Goal: Contribute content: Add original content to the website for others to see

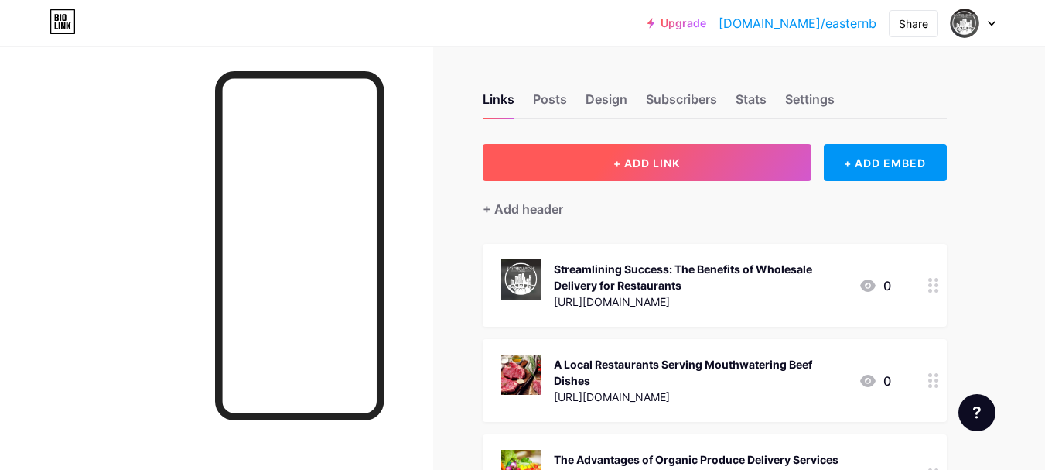
click at [656, 169] on button "+ ADD LINK" at bounding box center [647, 162] width 329 height 37
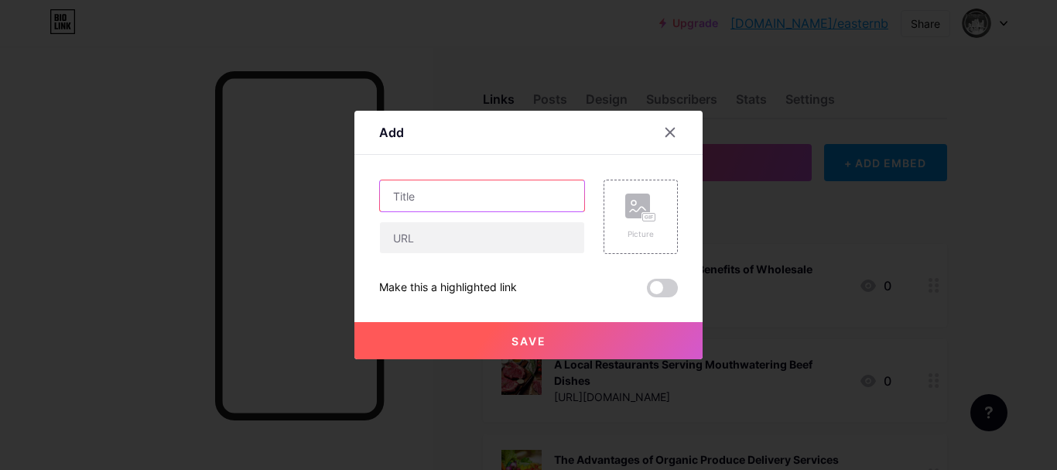
click at [437, 191] on input "text" at bounding box center [482, 195] width 204 height 31
paste input "Supporting Healthy Lifestyles With Fresh Fruit Distributors in [GEOGRAPHIC_DATA]"
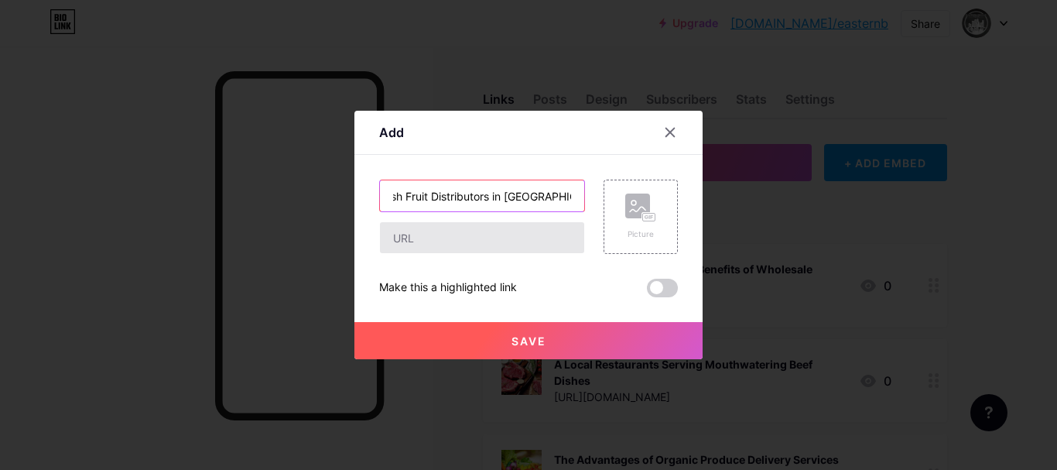
type input "Supporting Healthy Lifestyles With Fresh Fruit Distributors in [GEOGRAPHIC_DATA]"
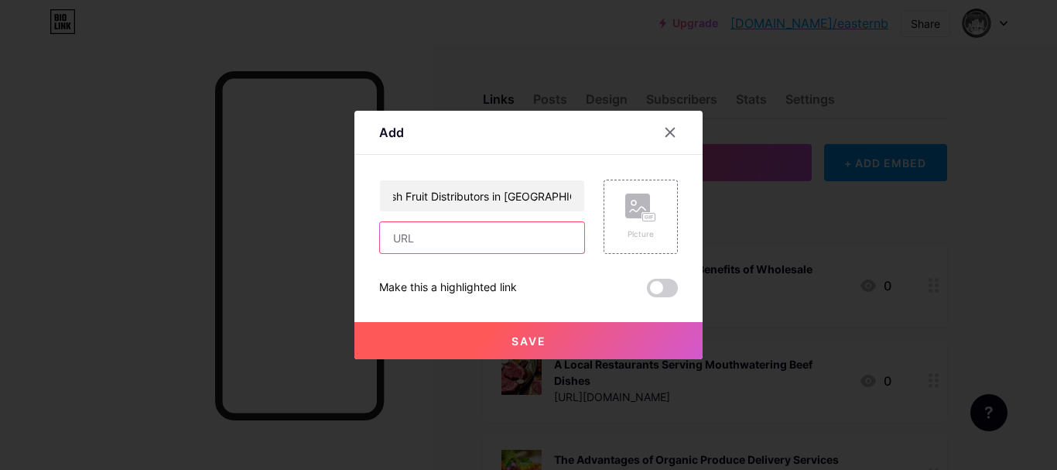
scroll to position [0, 0]
click at [436, 236] on input "text" at bounding box center [482, 237] width 204 height 31
click at [1056, 284] on div at bounding box center [528, 235] width 1057 height 470
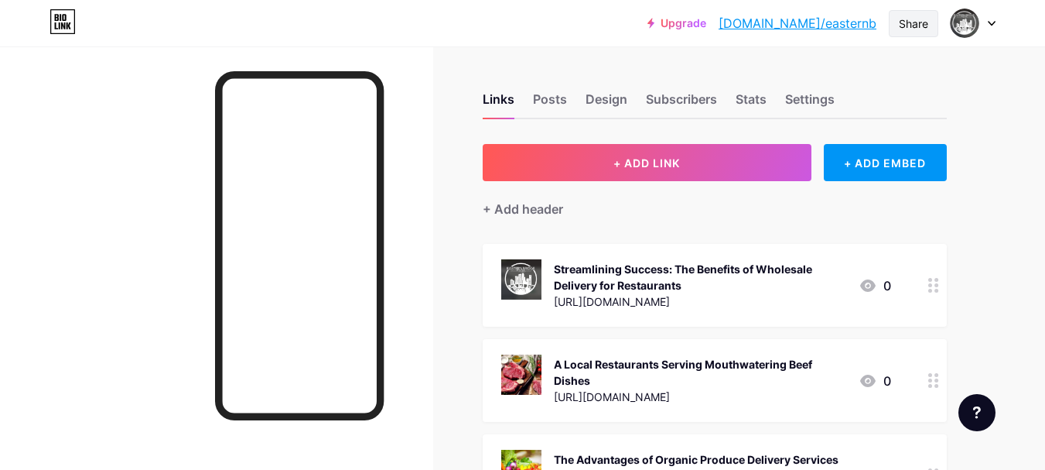
click at [894, 20] on div "Share" at bounding box center [914, 23] width 50 height 27
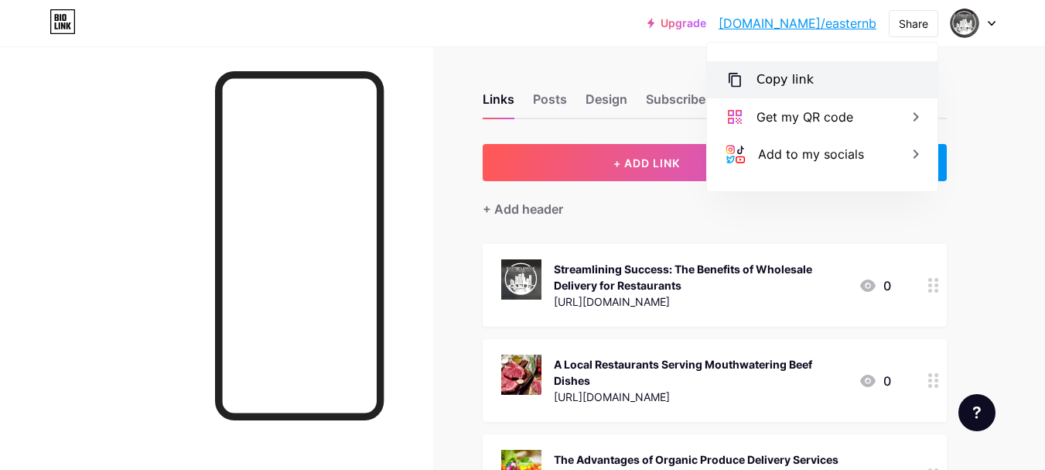
click at [777, 84] on div "Copy link" at bounding box center [785, 79] width 57 height 19
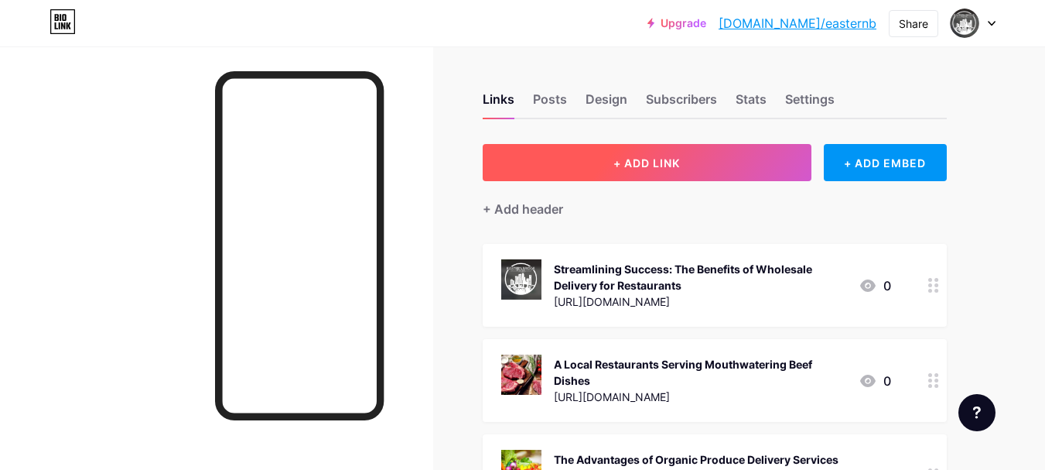
click at [683, 169] on button "+ ADD LINK" at bounding box center [647, 162] width 329 height 37
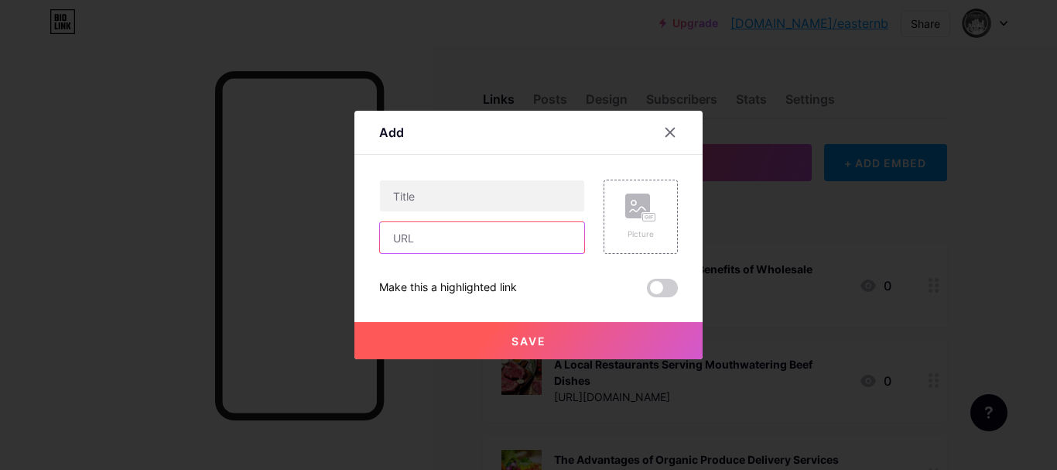
click at [460, 244] on input "text" at bounding box center [482, 237] width 204 height 31
click at [426, 230] on input "text" at bounding box center [482, 237] width 204 height 31
paste input "[URL][DOMAIN_NAME]"
type input "[URL][DOMAIN_NAME]"
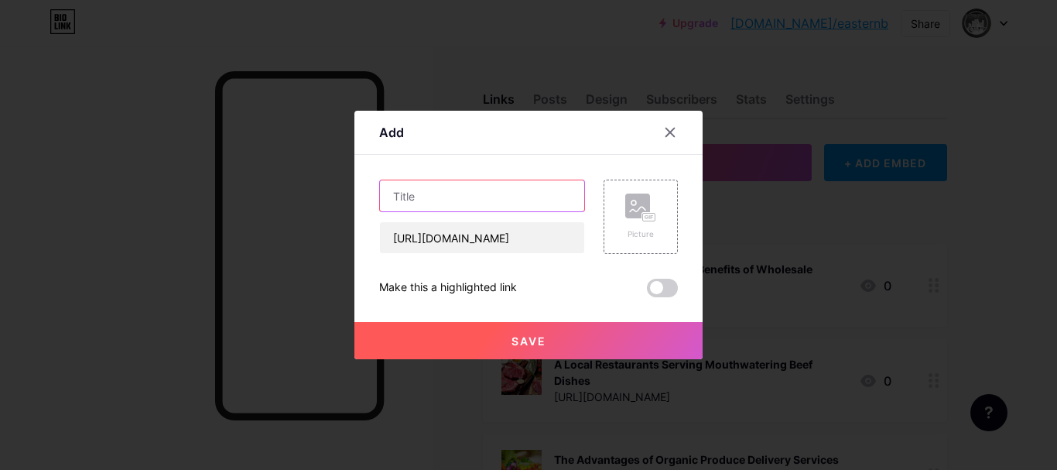
scroll to position [0, 0]
click at [427, 187] on input "text" at bounding box center [482, 195] width 204 height 31
paste input "Supporting Healthy Lifestyles With Fresh Fruit Distributors in [GEOGRAPHIC_DATA]"
type input "Supporting Healthy Lifestyles With Fresh Fruit Distributors in [GEOGRAPHIC_DATA]"
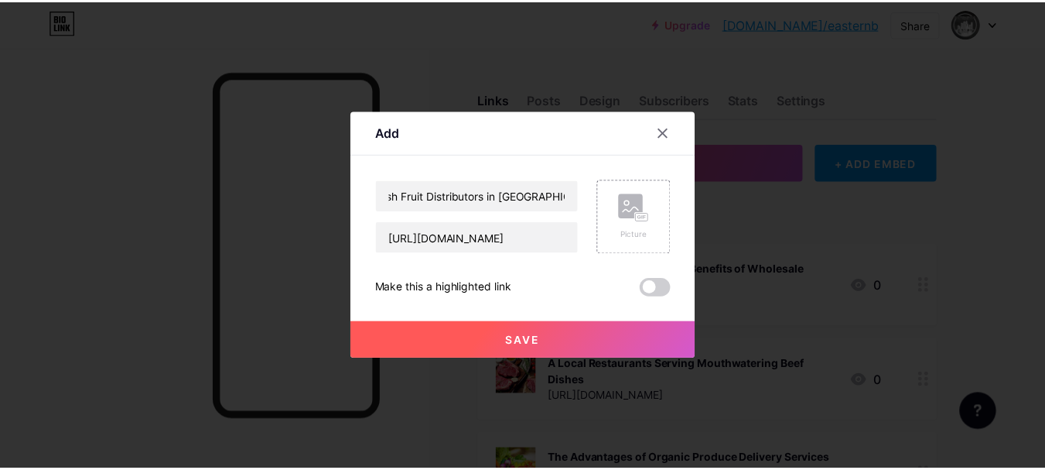
scroll to position [0, 0]
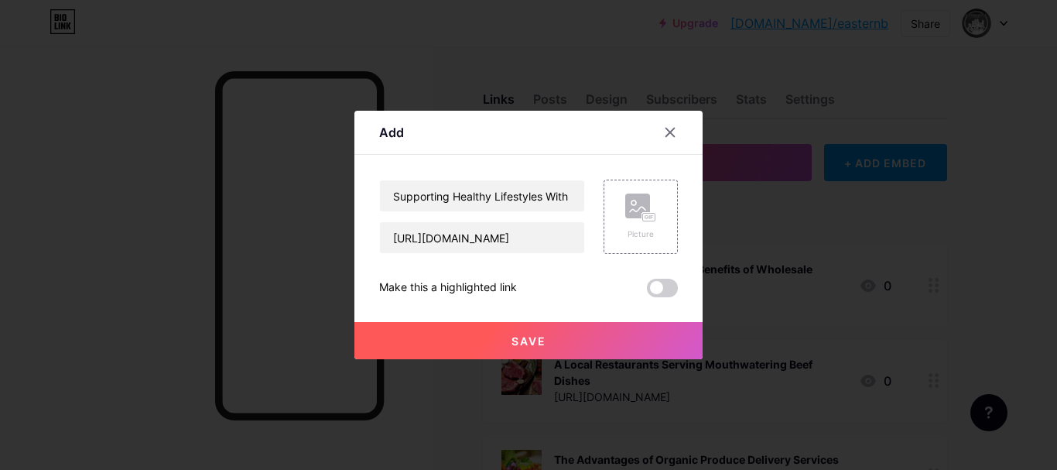
click at [500, 349] on button "Save" at bounding box center [528, 340] width 348 height 37
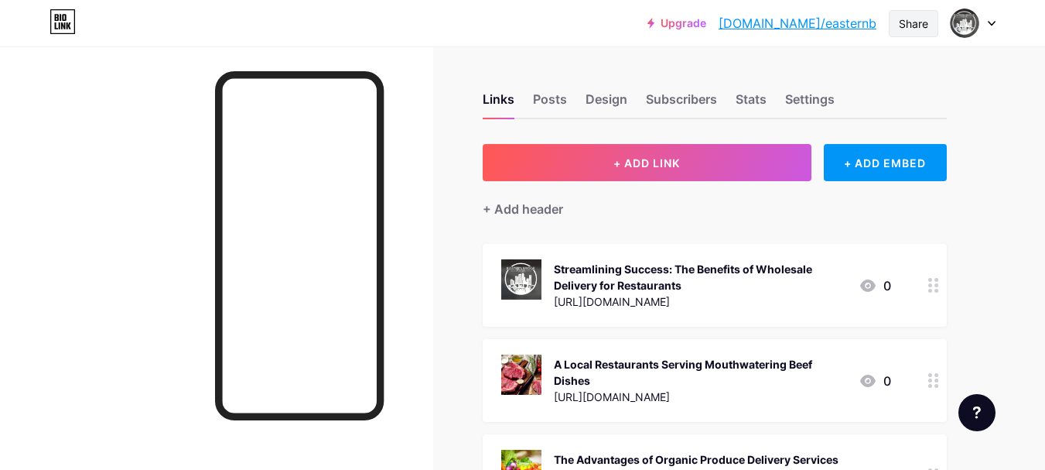
click at [916, 34] on div "Share" at bounding box center [914, 23] width 50 height 27
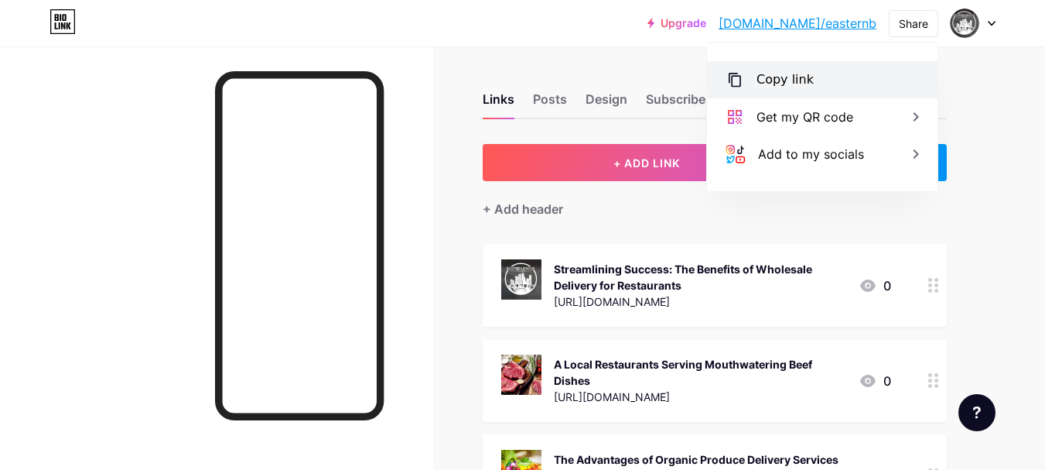
click at [766, 82] on div "Copy link" at bounding box center [785, 79] width 57 height 19
